Goal: Information Seeking & Learning: Compare options

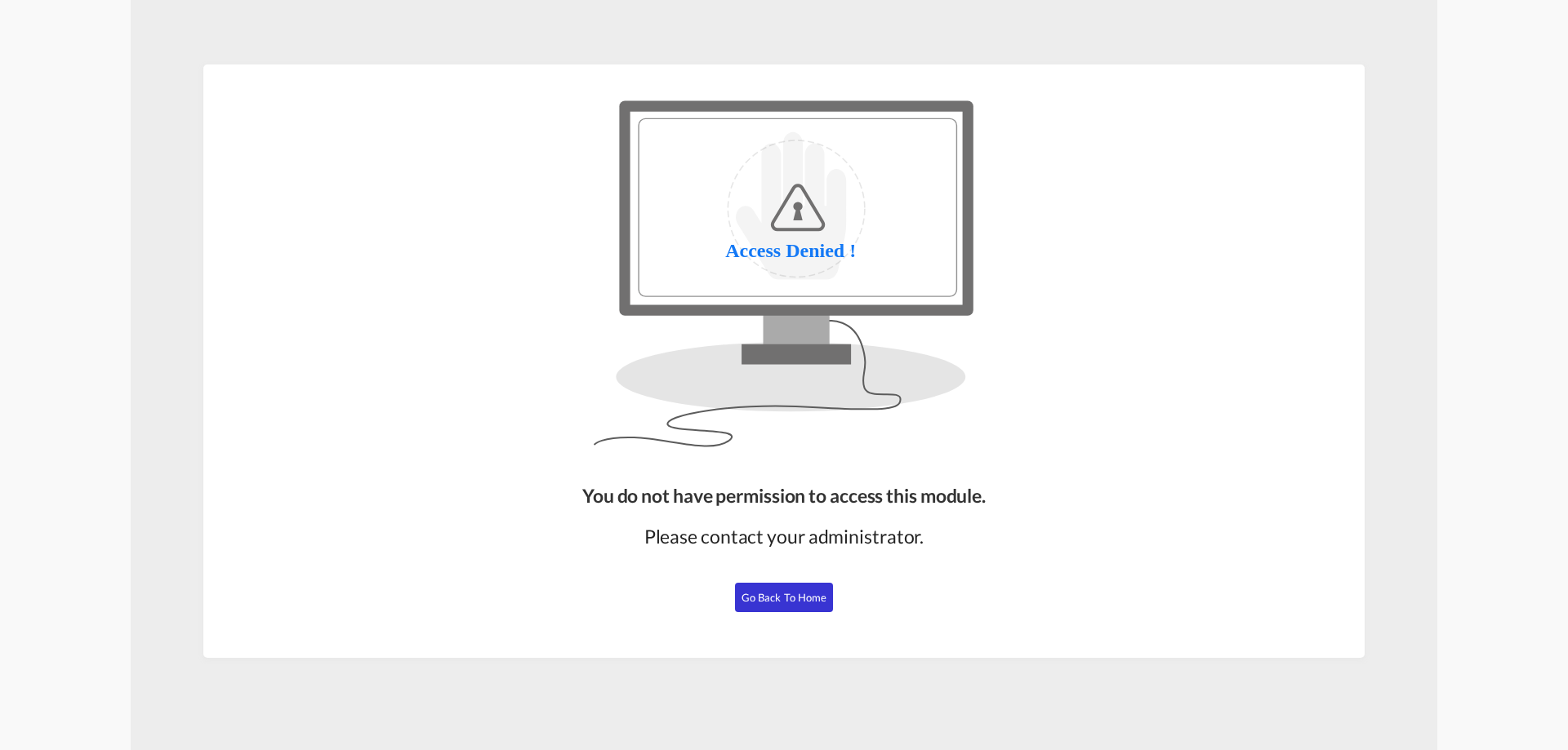
click at [782, 592] on span "Go Back to Home" at bounding box center [784, 598] width 85 height 13
